Goal: Book appointment/travel/reservation

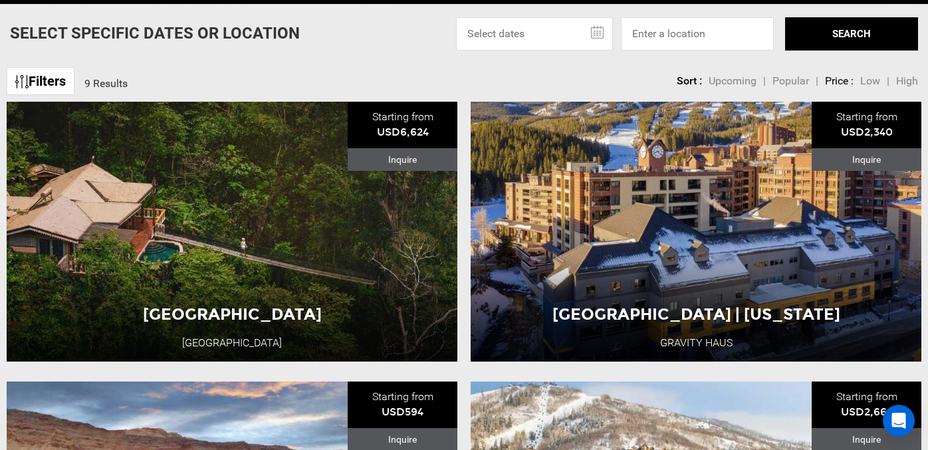
scroll to position [411, 0]
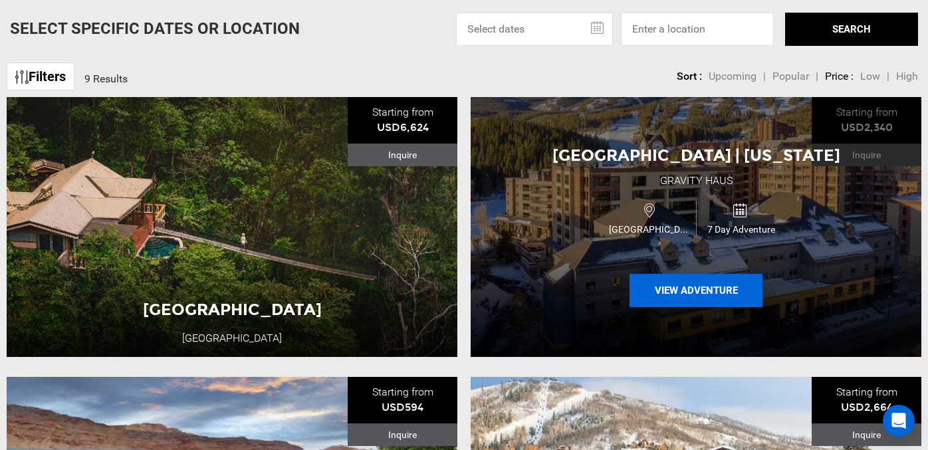
click at [686, 294] on button "View Adventure" at bounding box center [696, 290] width 133 height 33
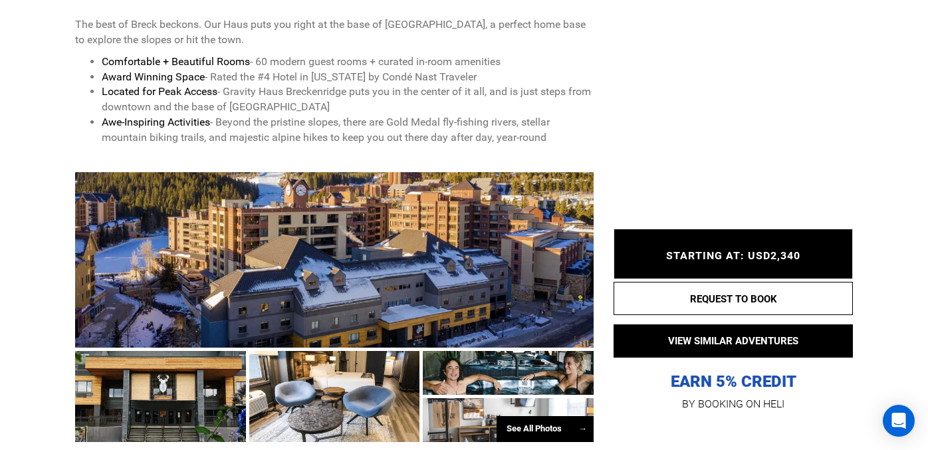
scroll to position [566, 0]
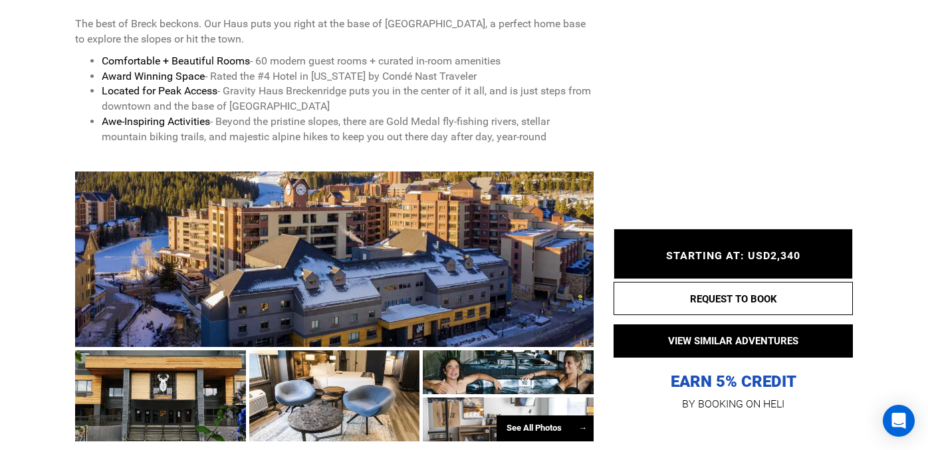
click at [715, 251] on span "STARTING AT: USD2,340" at bounding box center [733, 255] width 134 height 13
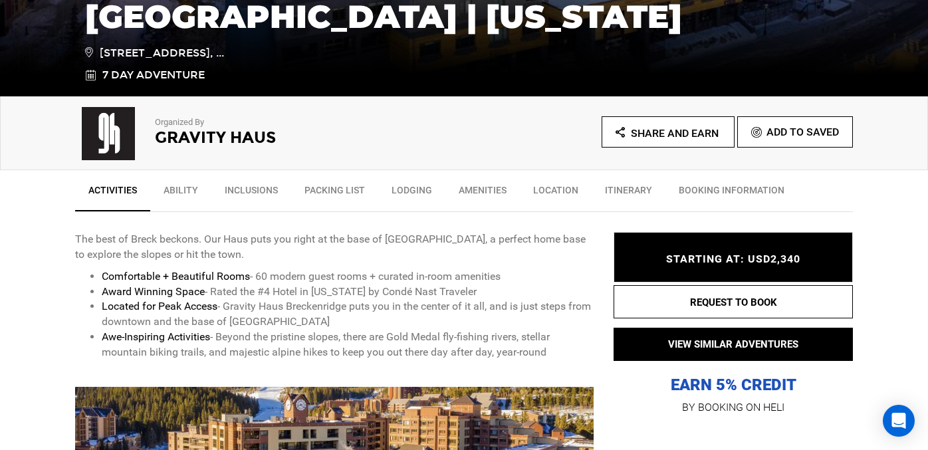
scroll to position [352, 0]
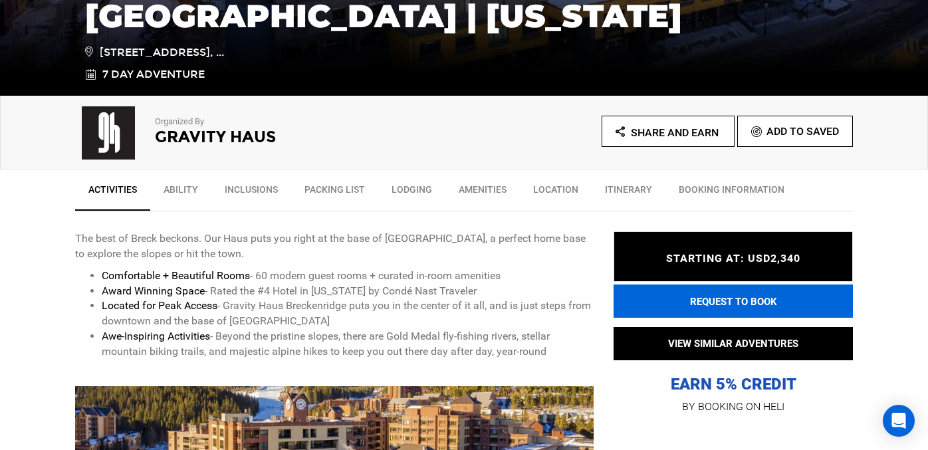
click at [722, 309] on button "REQUEST TO BOOK" at bounding box center [733, 301] width 239 height 33
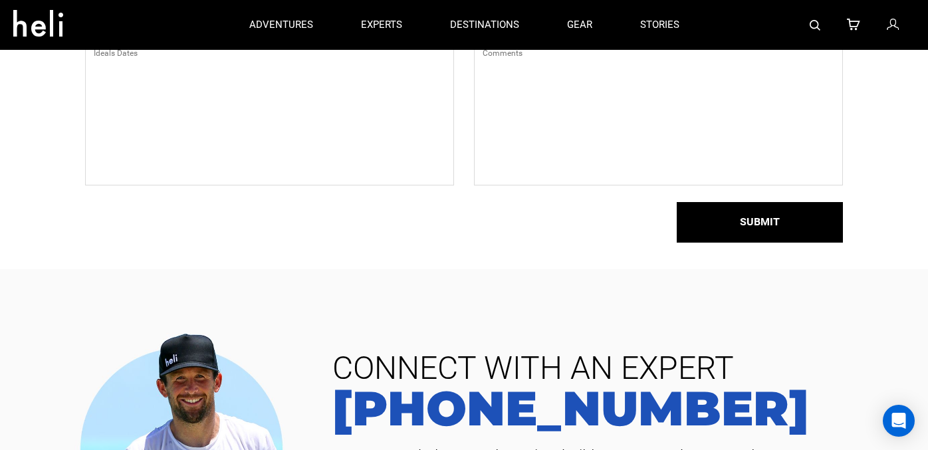
scroll to position [168, 0]
